Goal: Find specific page/section: Find specific page/section

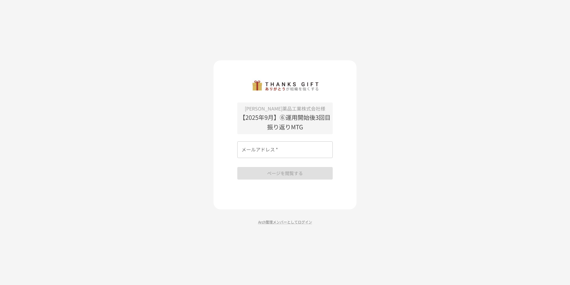
click at [279, 148] on input "メールアドレス   *" at bounding box center [284, 149] width 95 height 17
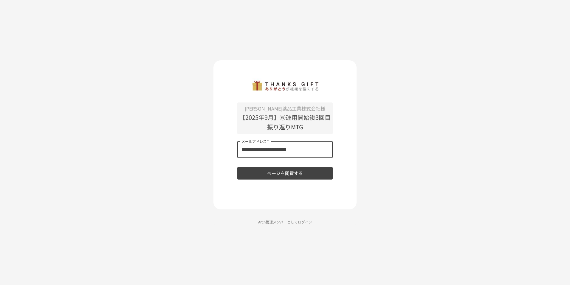
type input "**********"
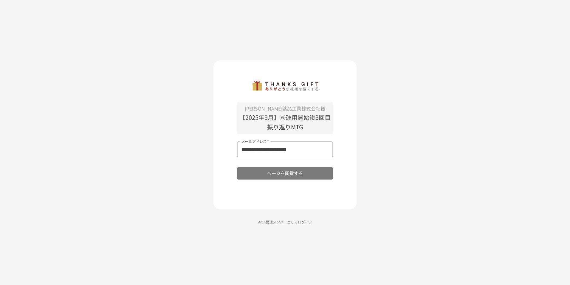
click at [294, 178] on button "ページを閲覧する" at bounding box center [284, 173] width 95 height 13
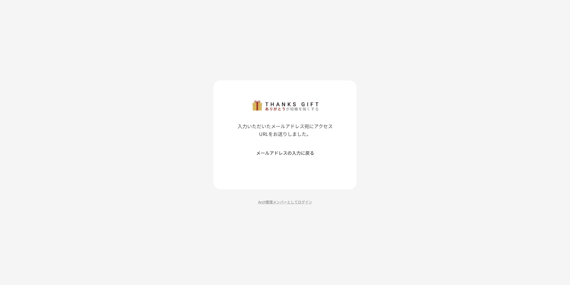
click at [306, 152] on button "メールアドレスの入力に戻る" at bounding box center [284, 152] width 95 height 13
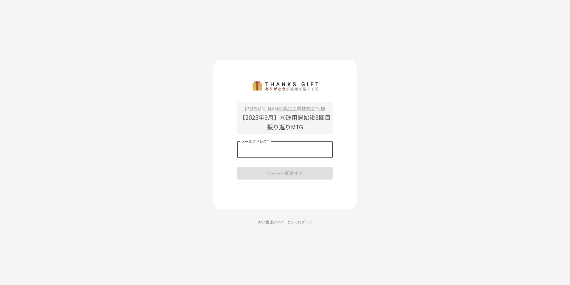
click at [315, 150] on input "メールアドレス   *" at bounding box center [284, 149] width 95 height 17
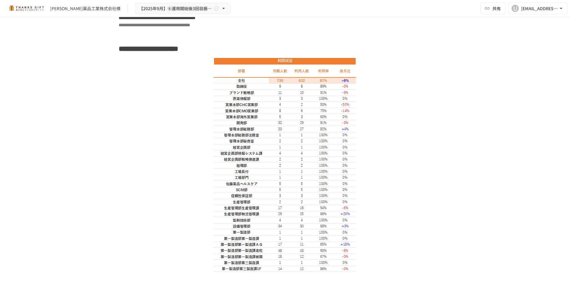
scroll to position [1044, 0]
click at [297, 103] on img at bounding box center [285, 226] width 143 height 336
drag, startPoint x: 211, startPoint y: 99, endPoint x: 335, endPoint y: 186, distance: 152.2
click at [334, 187] on div at bounding box center [285, 226] width 333 height 336
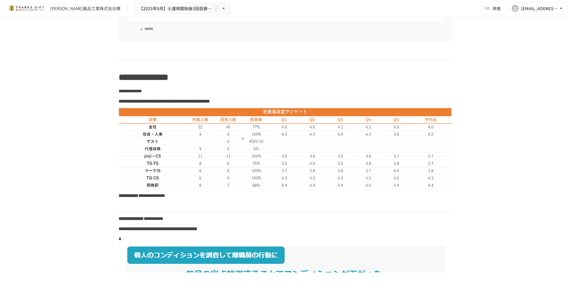
scroll to position [3550, 0]
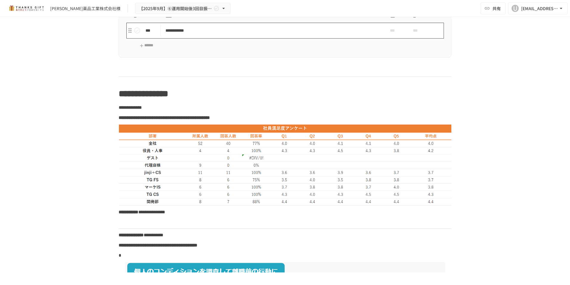
click at [191, 34] on p "**********" at bounding box center [273, 30] width 214 height 7
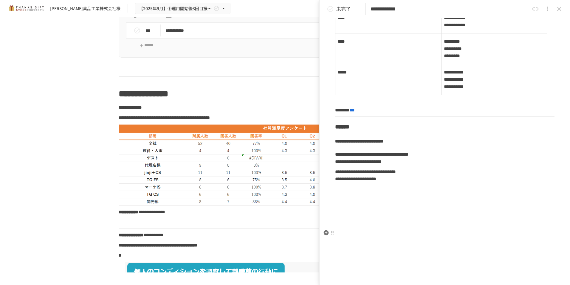
scroll to position [1101, 0]
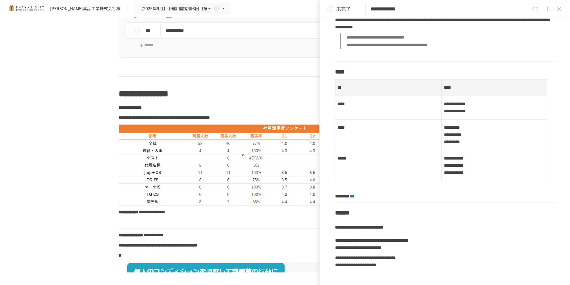
click at [558, 10] on icon "close drawer" at bounding box center [559, 8] width 7 height 7
